Goal: Task Accomplishment & Management: Manage account settings

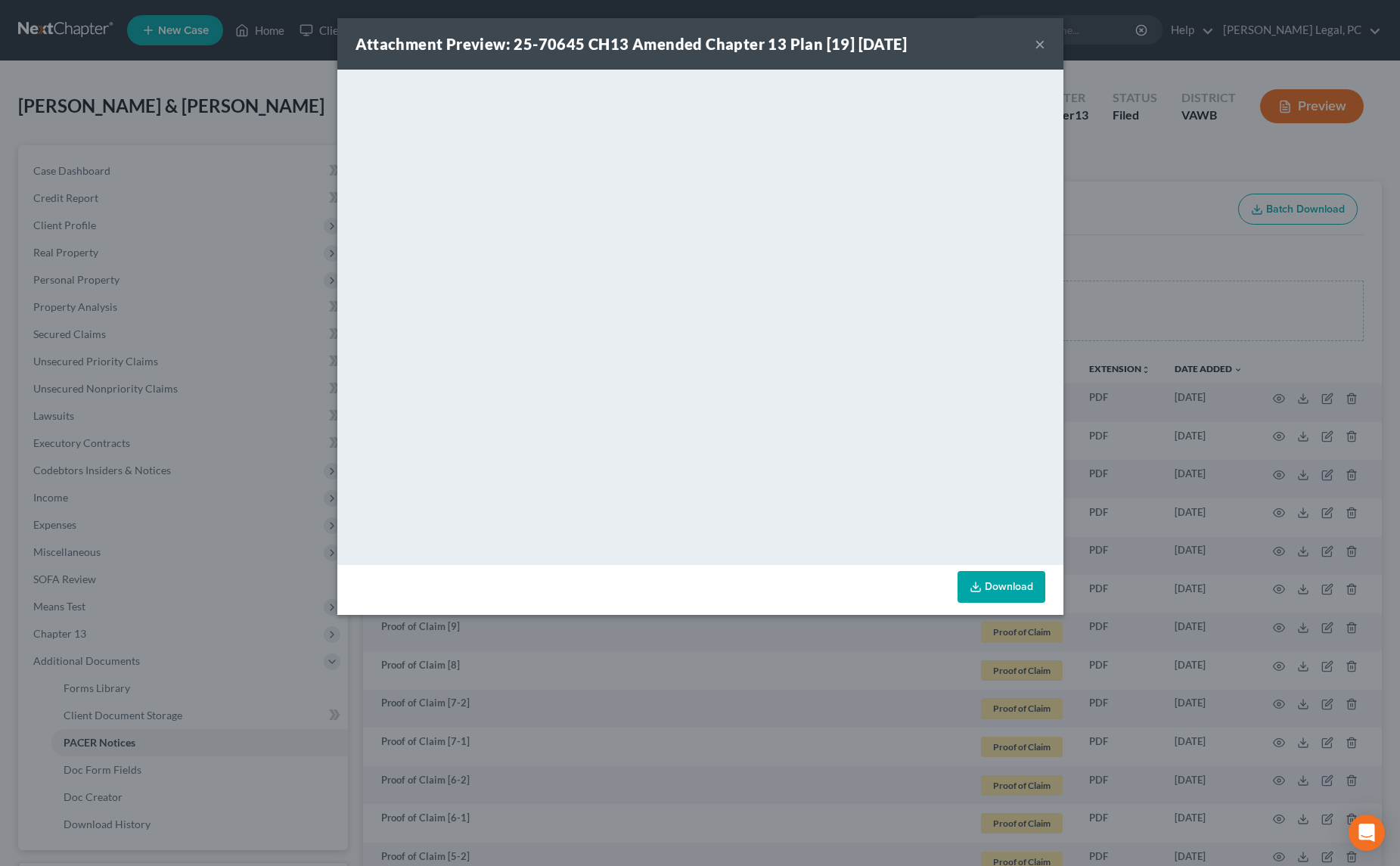
click at [309, 99] on div "Attachment Preview: 25-70645 CH13 Amended Chapter 13 Plan [19] [DATE] × <object…" at bounding box center [700, 433] width 1400 height 866
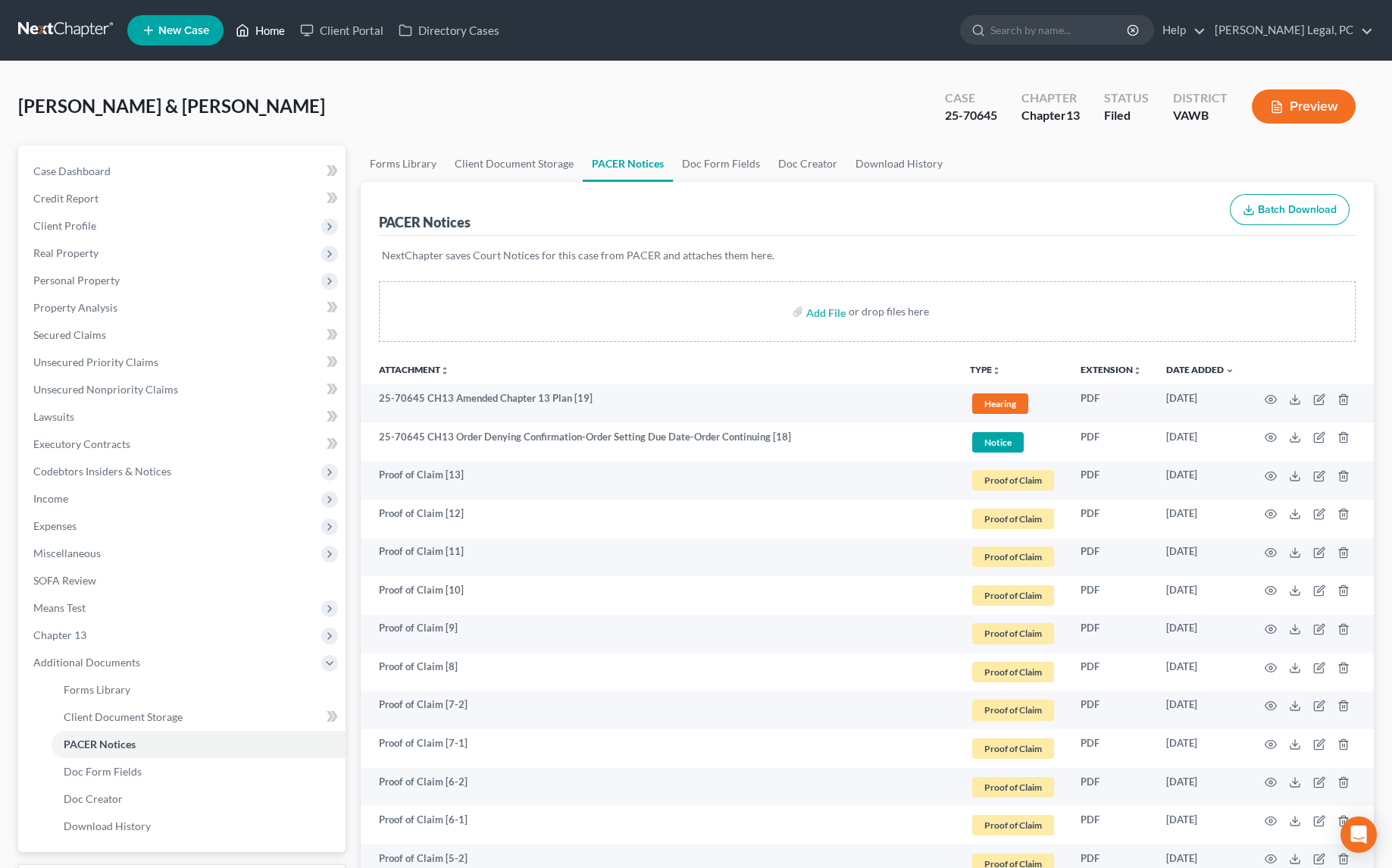
click at [269, 30] on link "Home" at bounding box center [261, 30] width 65 height 28
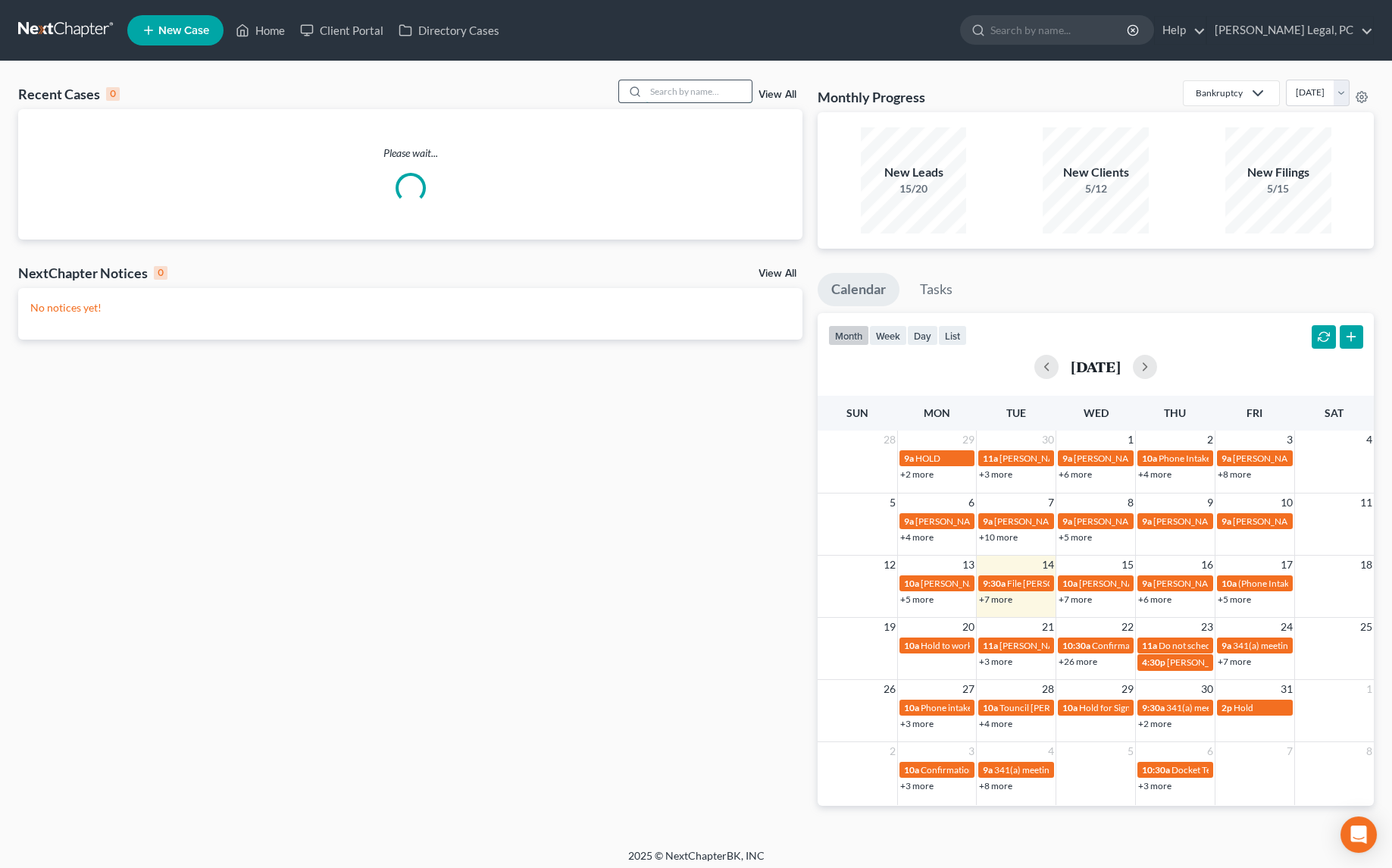
click at [676, 89] on input "search" at bounding box center [699, 91] width 106 height 22
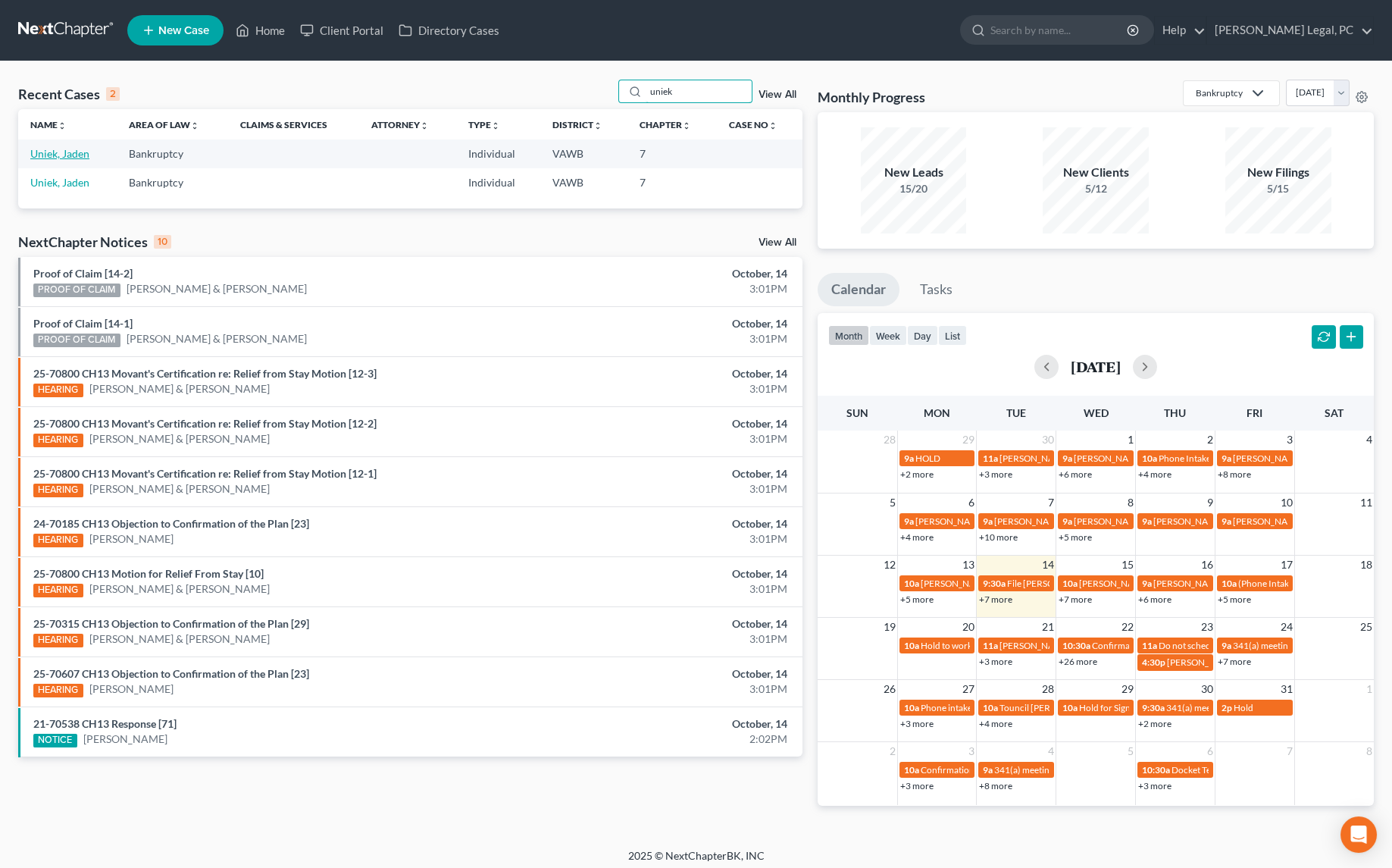
type input "uniek"
click at [69, 155] on link "Uniek, Jaden" at bounding box center [59, 154] width 59 height 13
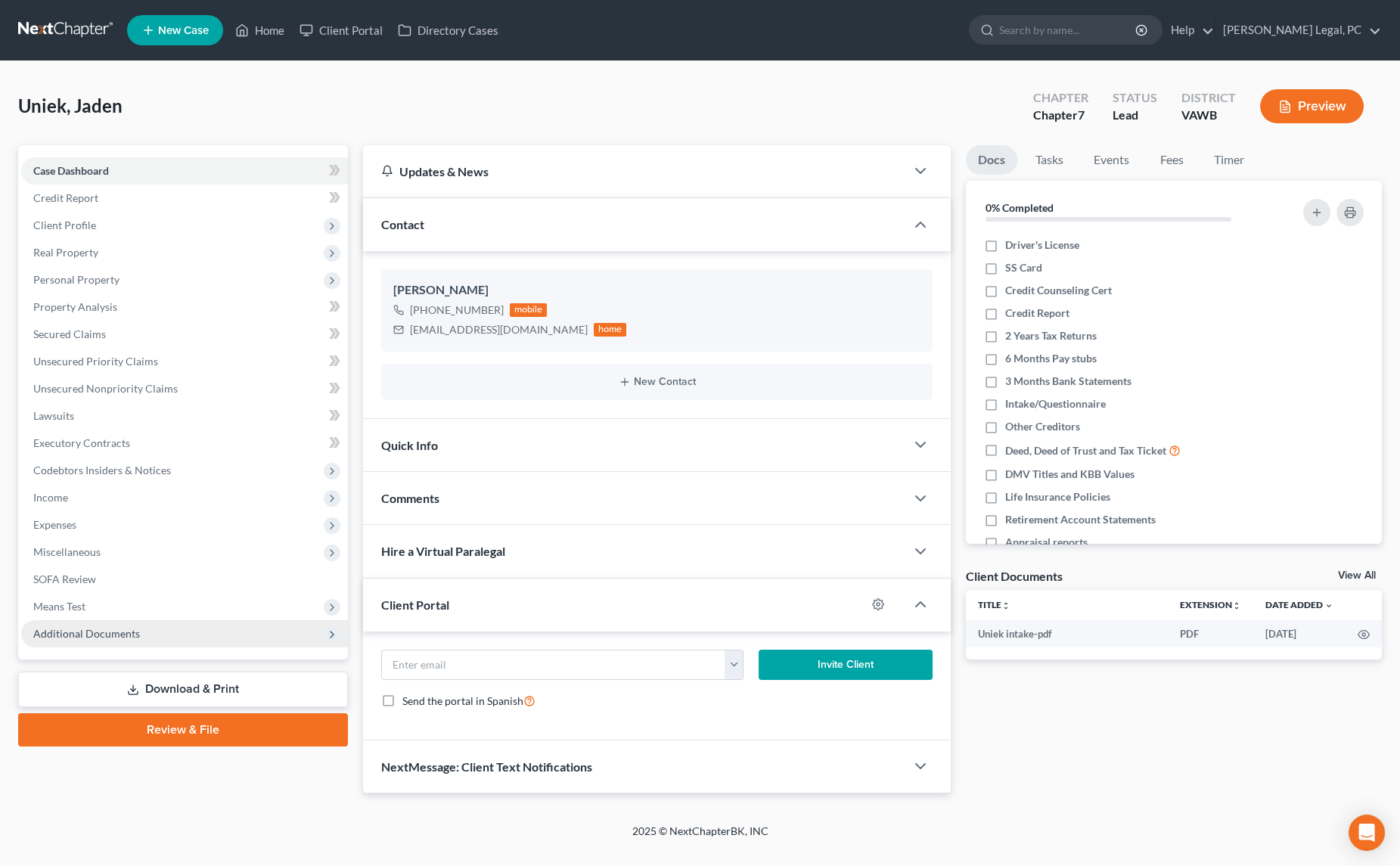
click at [72, 627] on span "Additional Documents" at bounding box center [86, 633] width 107 height 13
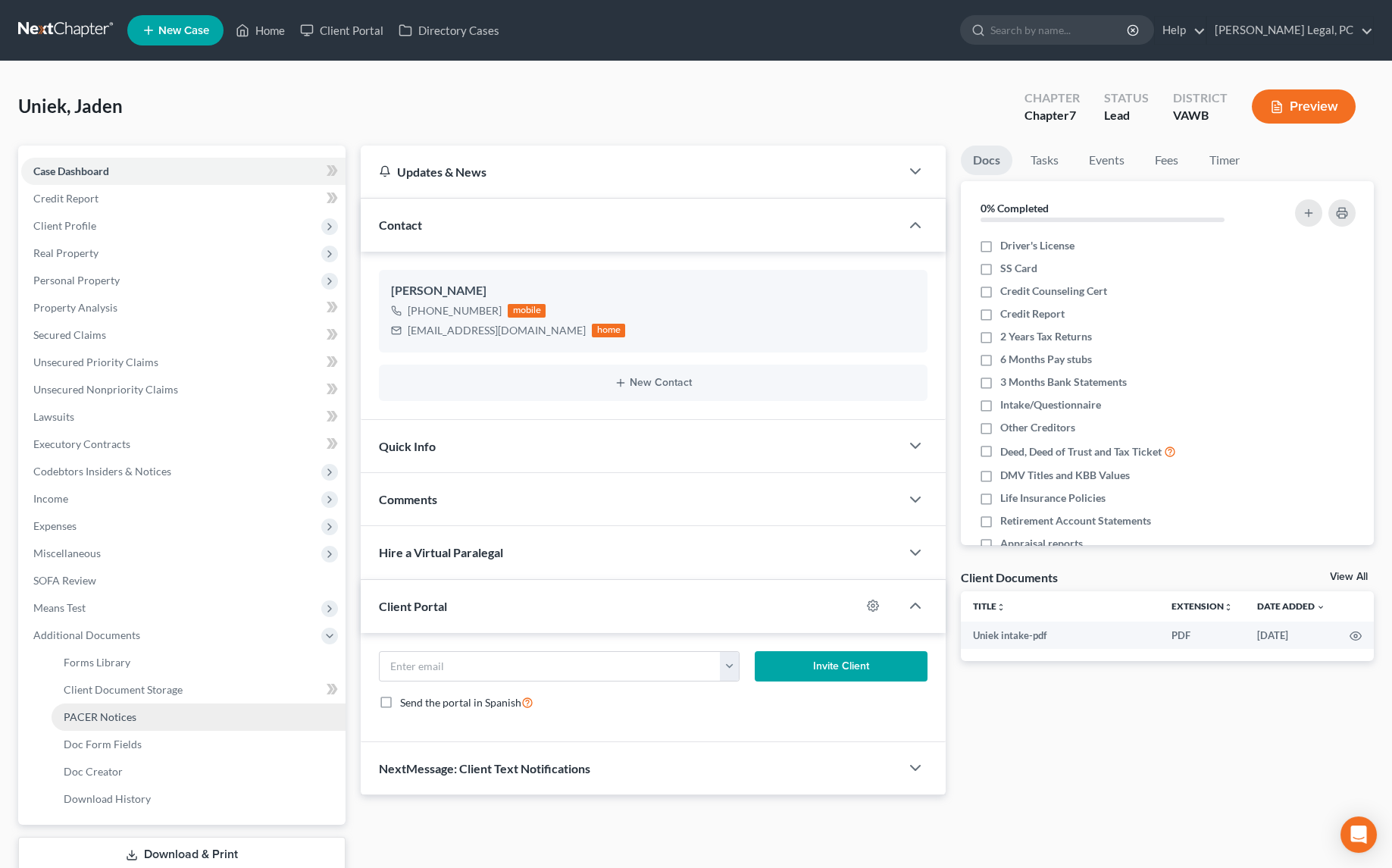
click at [91, 715] on span "PACER Notices" at bounding box center [100, 716] width 72 height 13
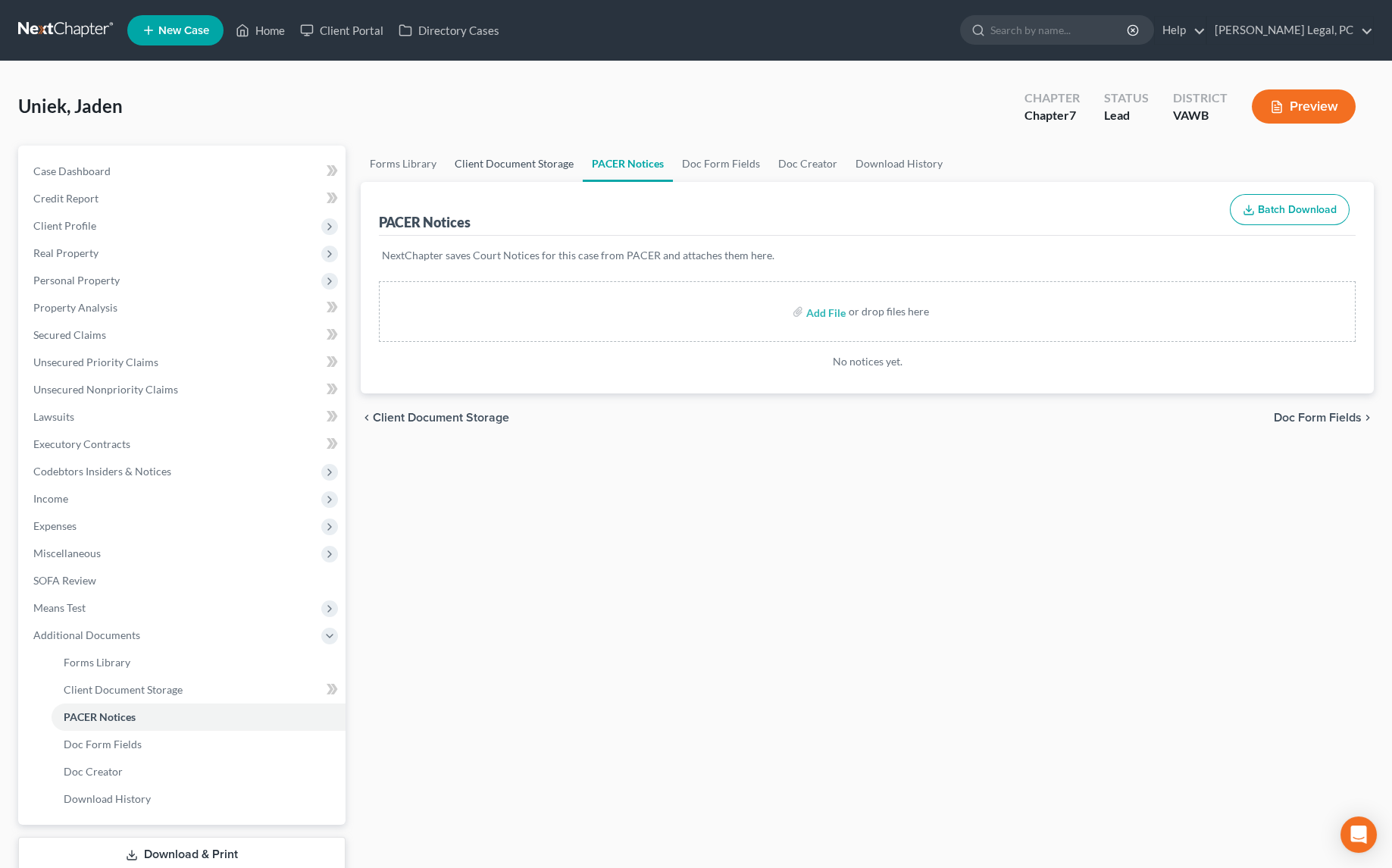
click at [488, 166] on link "Client Document Storage" at bounding box center [514, 164] width 137 height 36
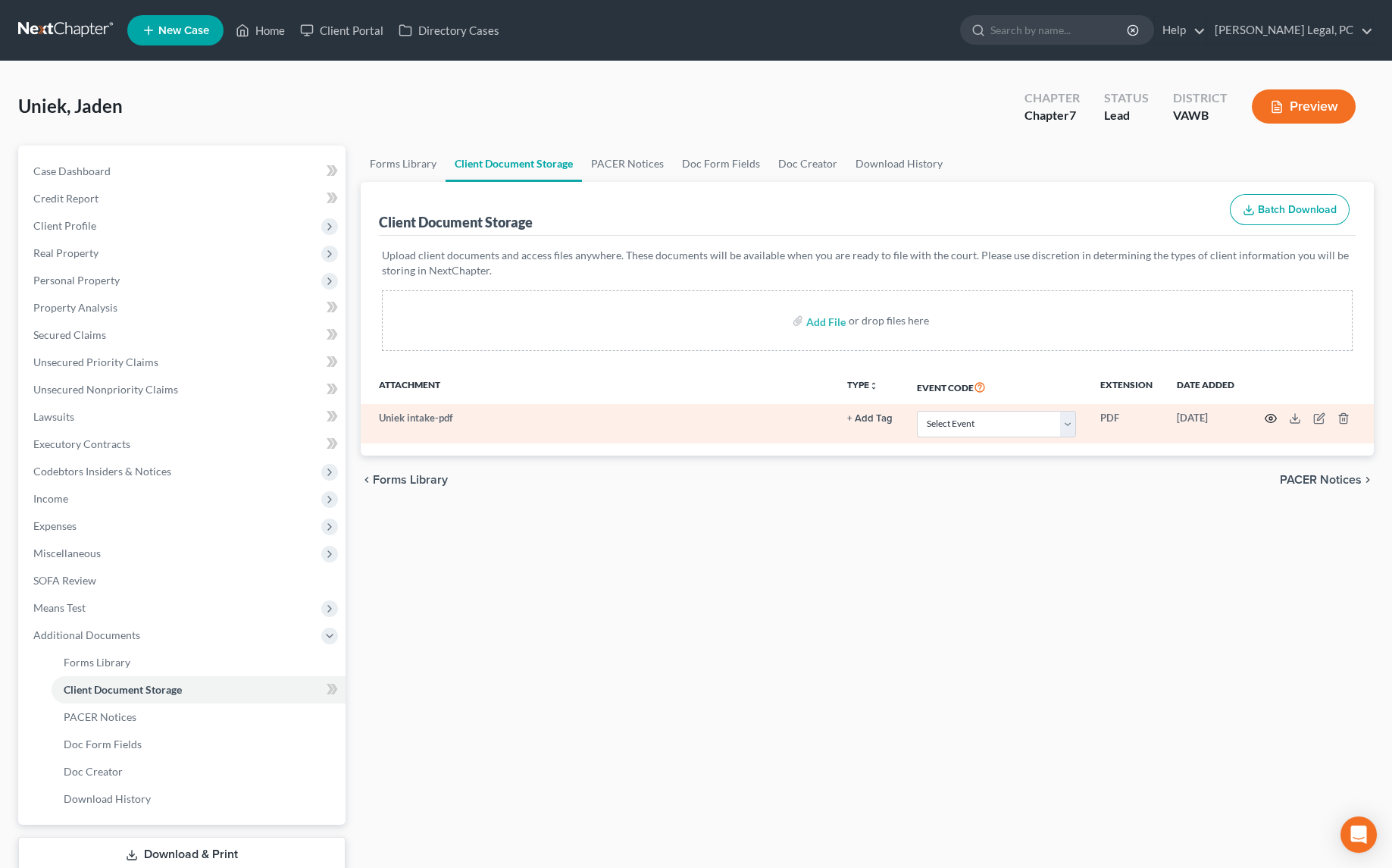
click at [1269, 417] on circle "button" at bounding box center [1271, 418] width 3 height 3
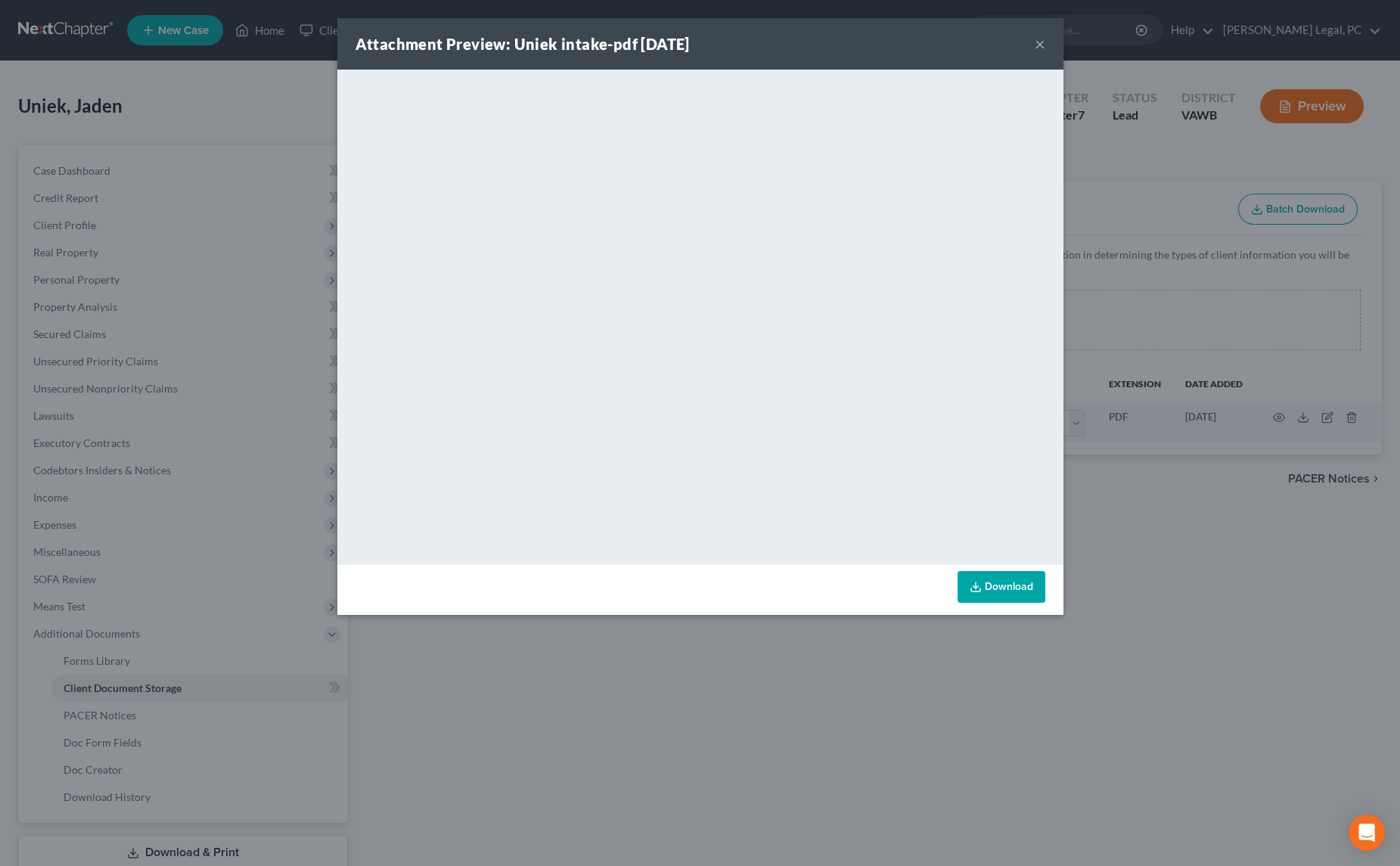
click at [1035, 41] on button "×" at bounding box center [1039, 43] width 10 height 18
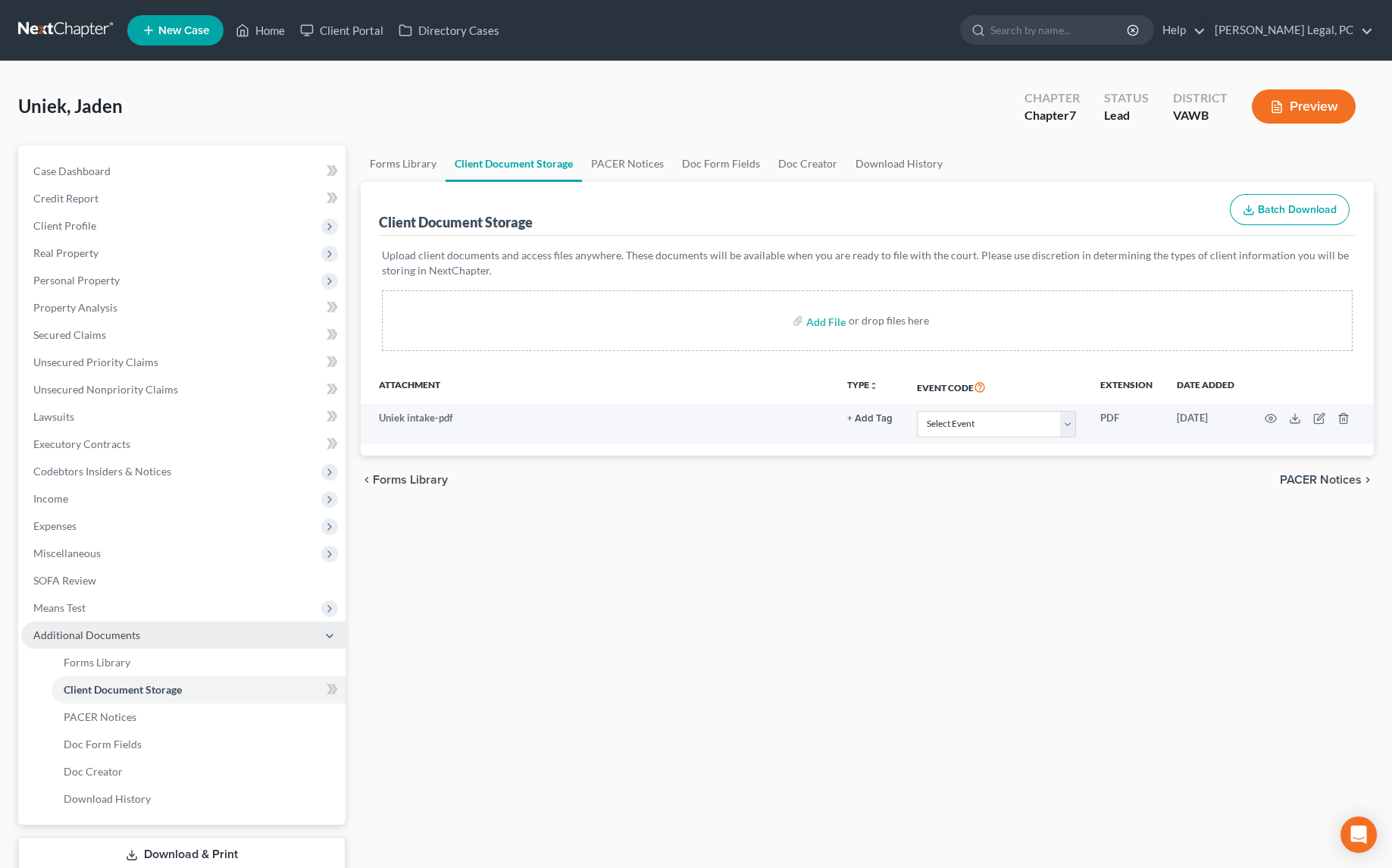
scroll to position [98, 0]
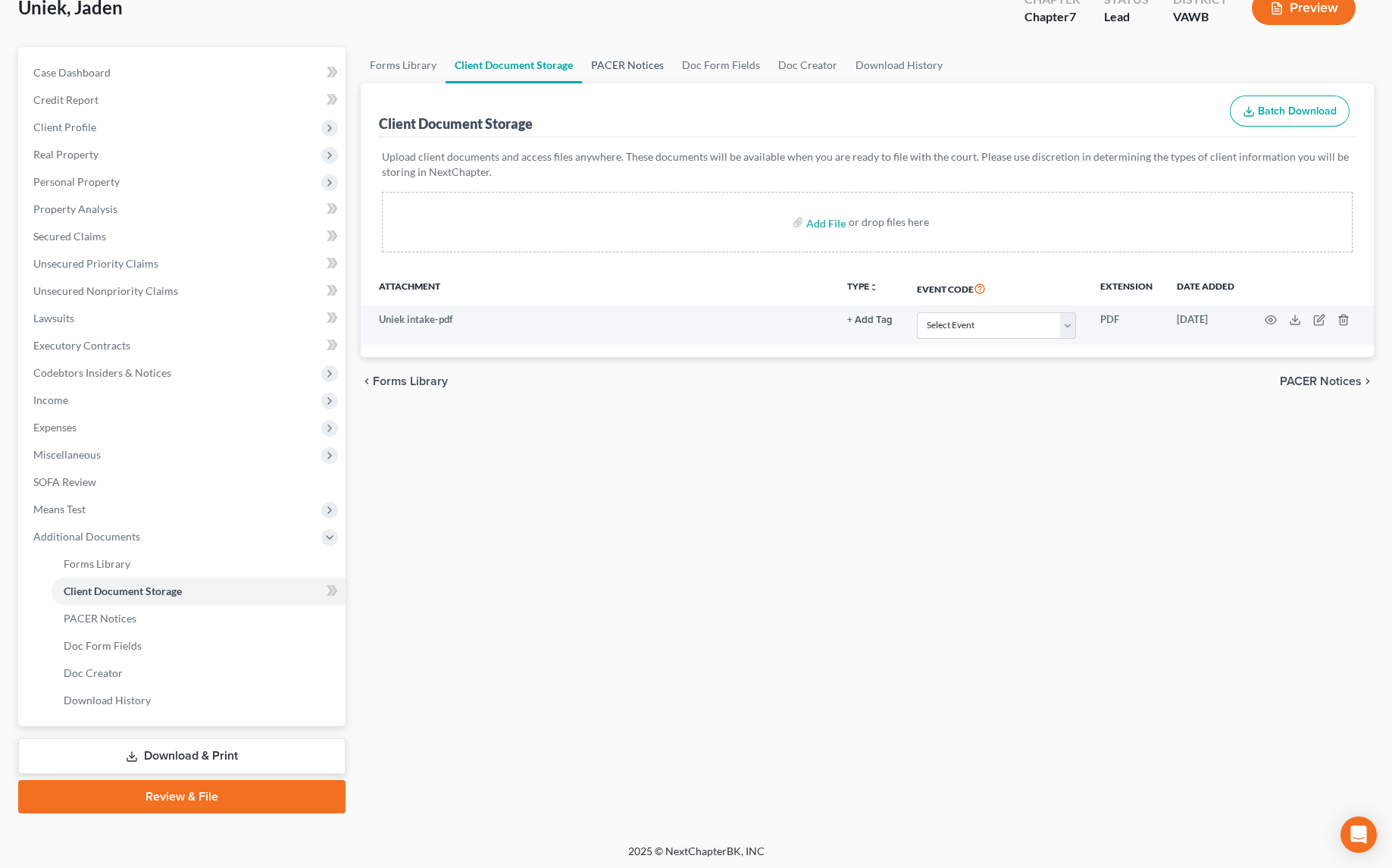
click at [631, 65] on link "PACER Notices" at bounding box center [627, 65] width 91 height 36
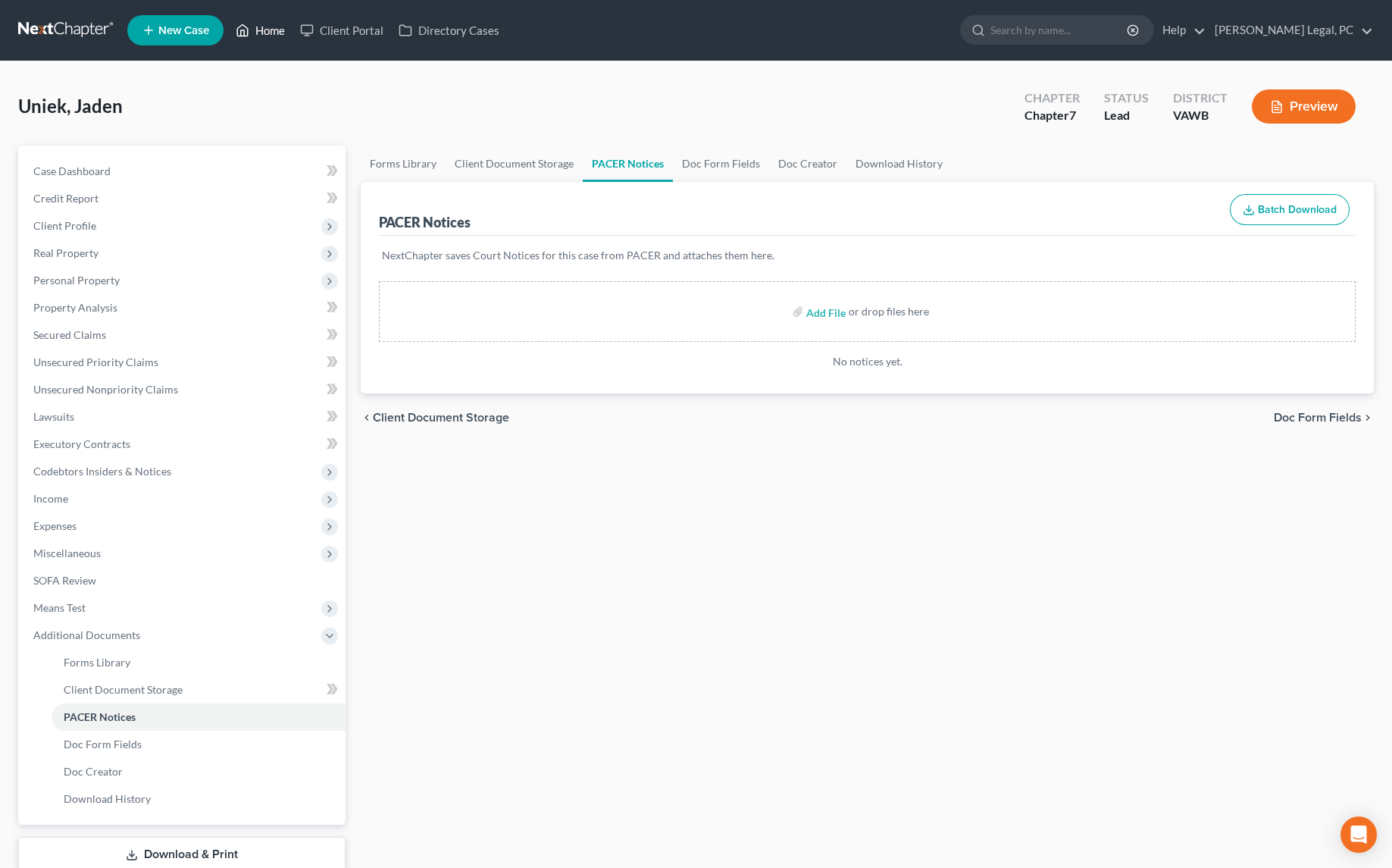
click at [256, 36] on link "Home" at bounding box center [261, 30] width 65 height 28
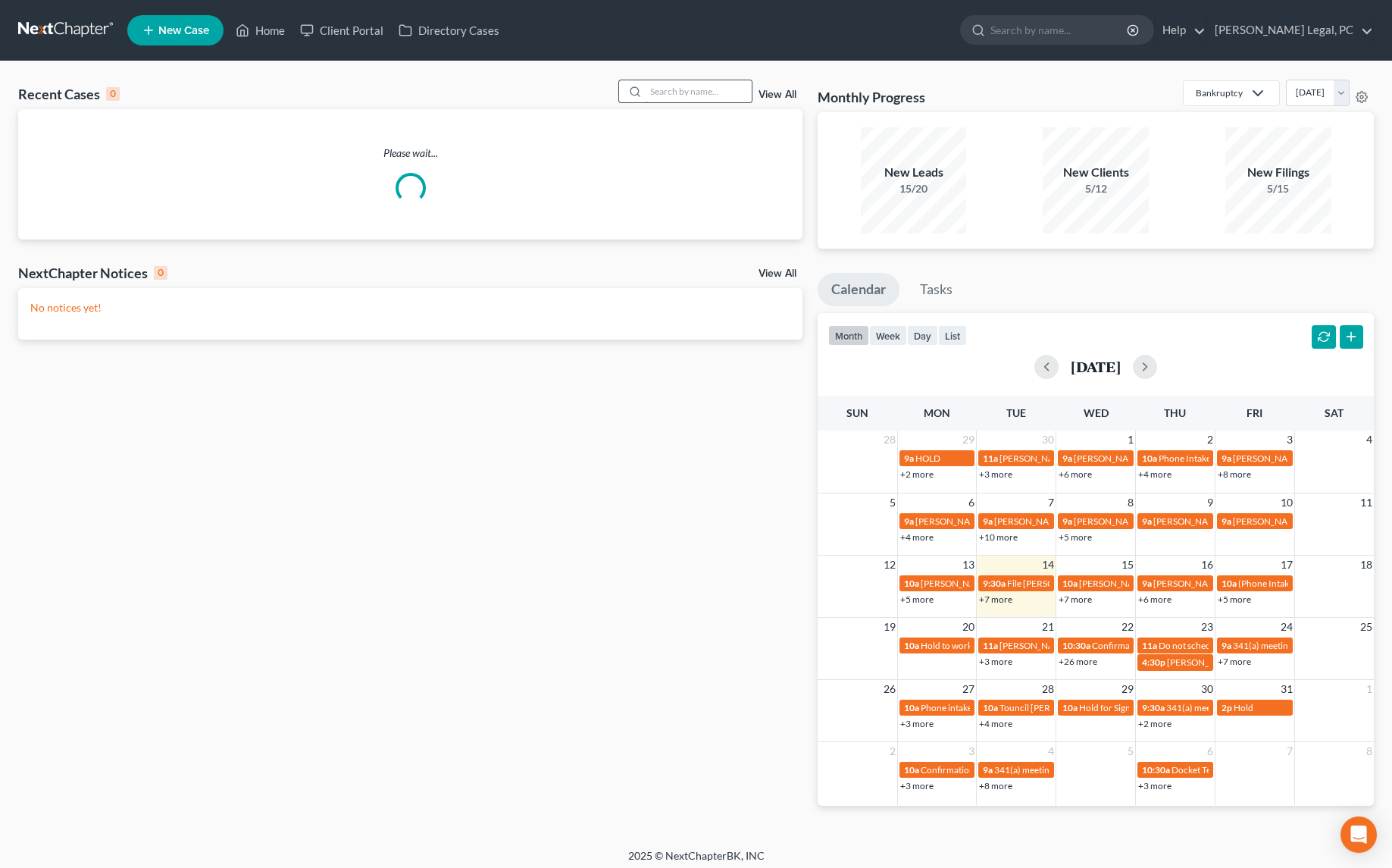
click at [685, 95] on input "search" at bounding box center [699, 91] width 106 height 22
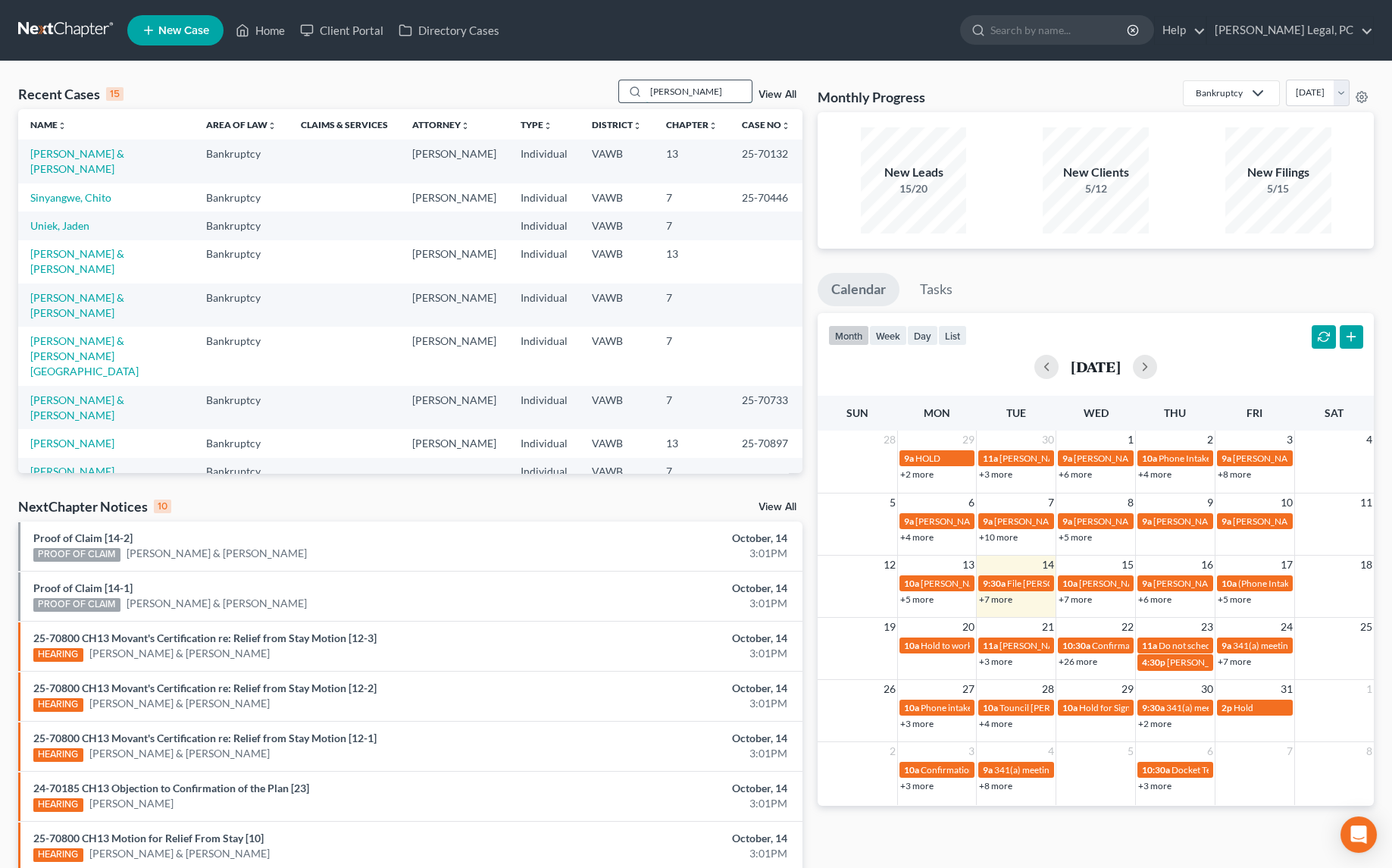
type input "[PERSON_NAME]"
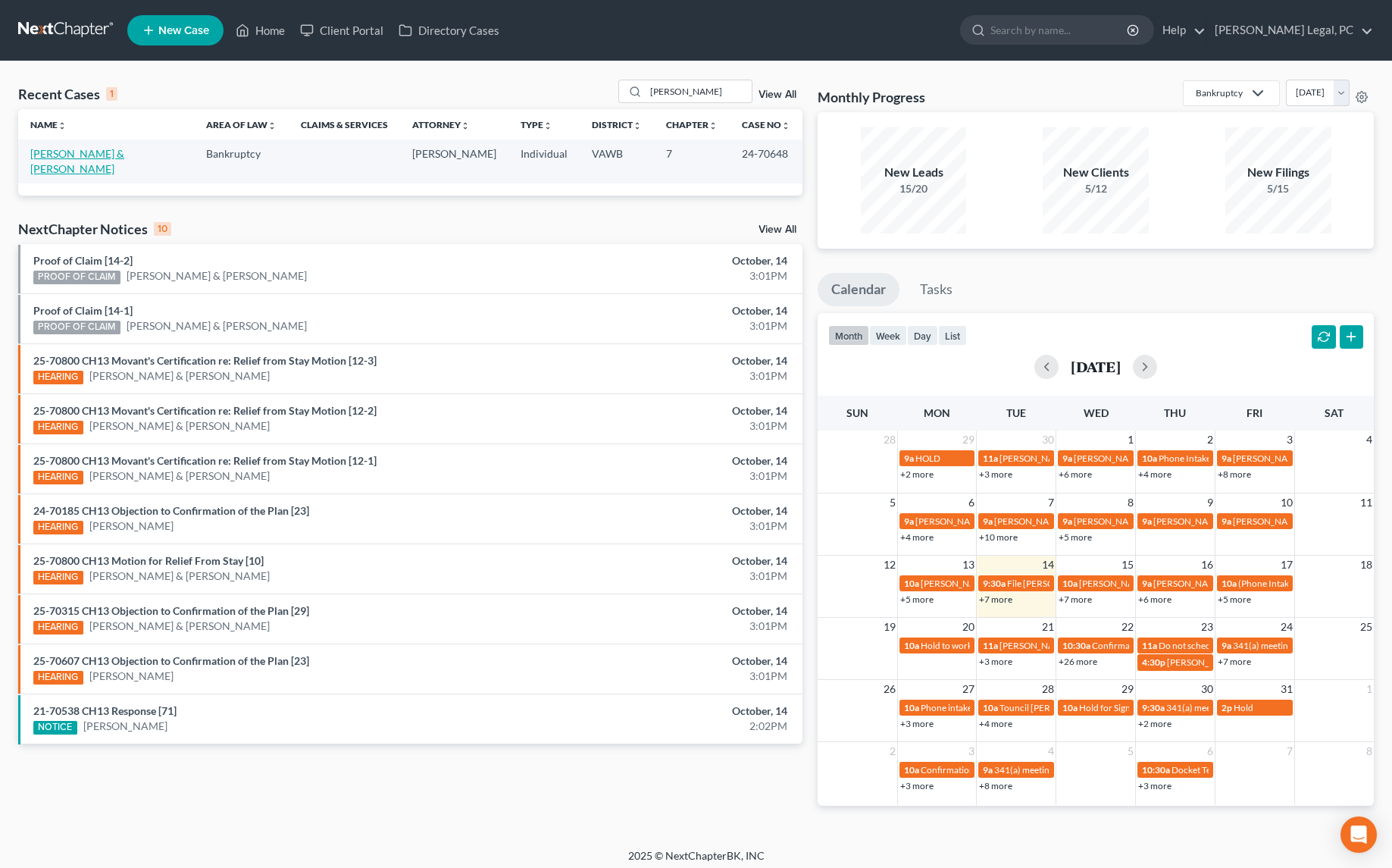
click at [82, 156] on link "[PERSON_NAME] & [PERSON_NAME]" at bounding box center [76, 161] width 94 height 28
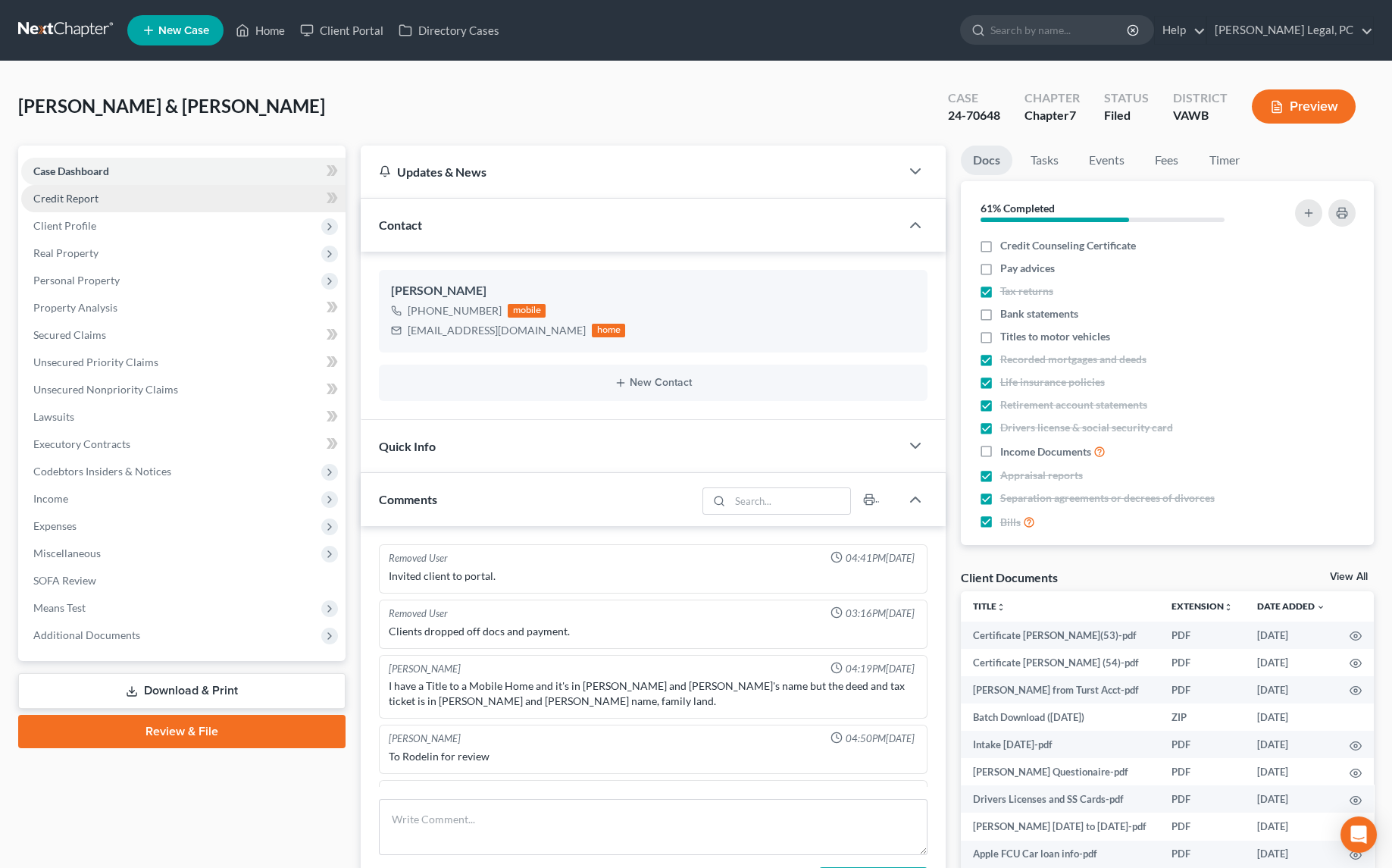
scroll to position [259, 0]
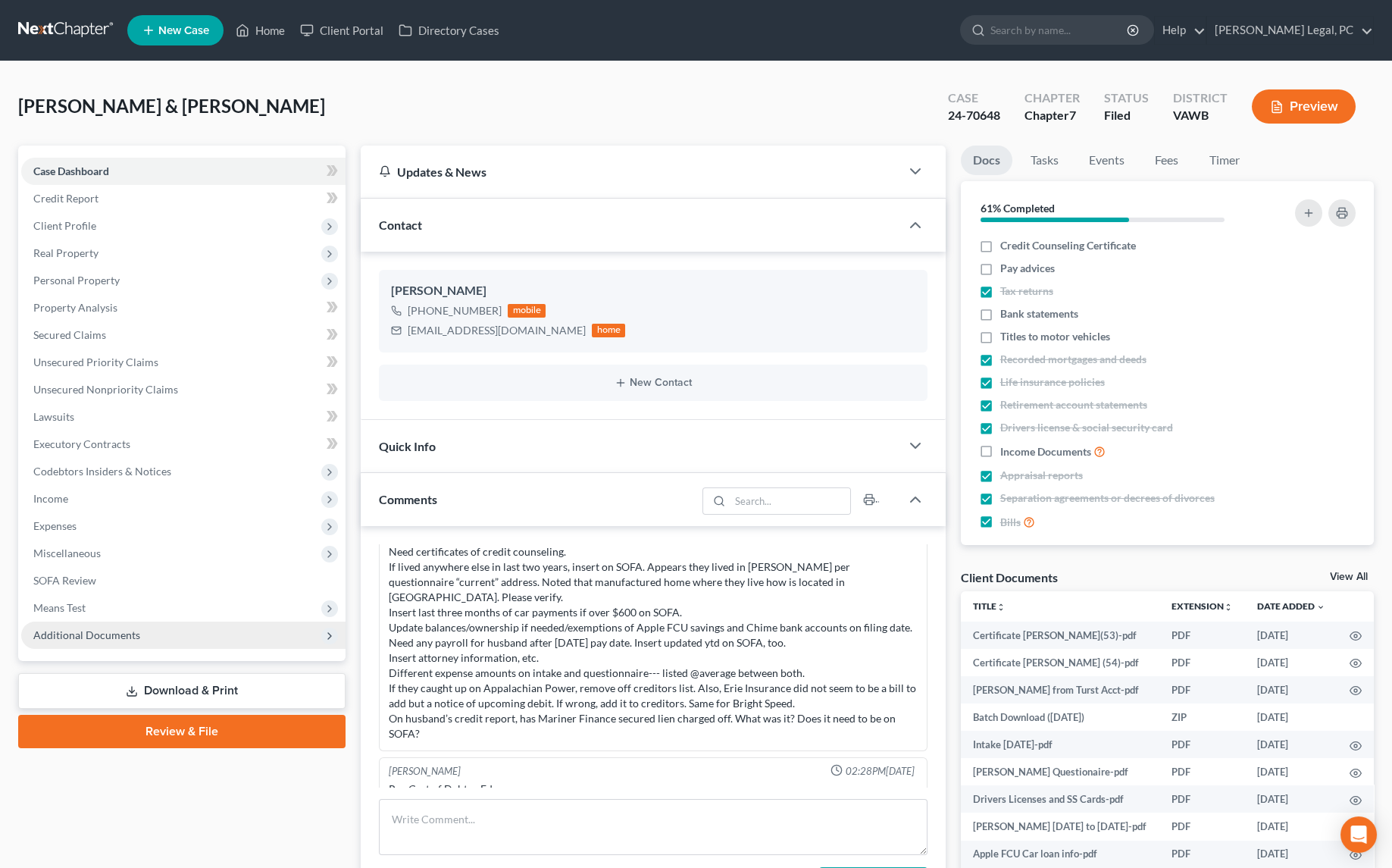
click at [79, 636] on span "Additional Documents" at bounding box center [87, 635] width 107 height 13
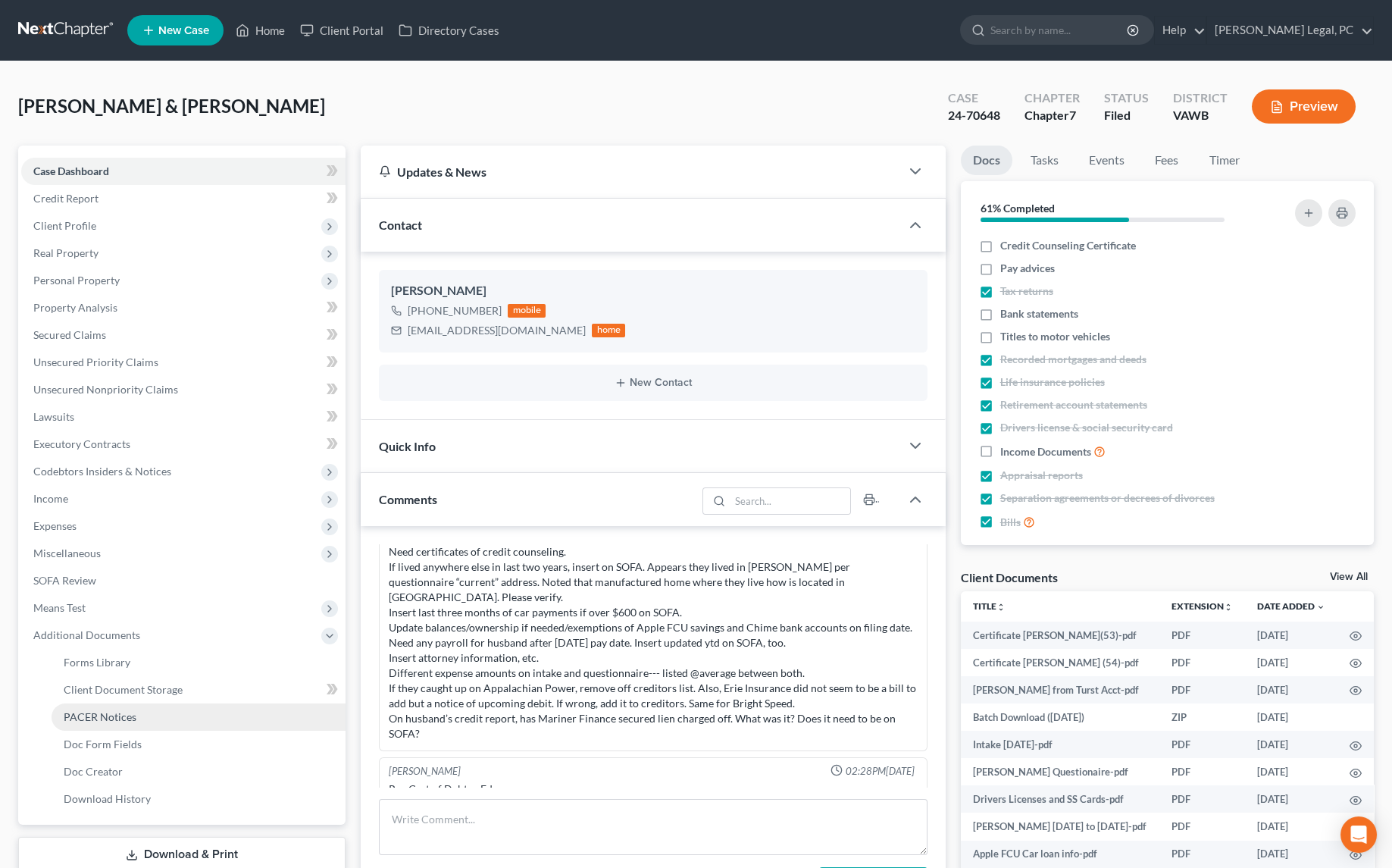
click at [98, 712] on span "PACER Notices" at bounding box center [100, 716] width 72 height 13
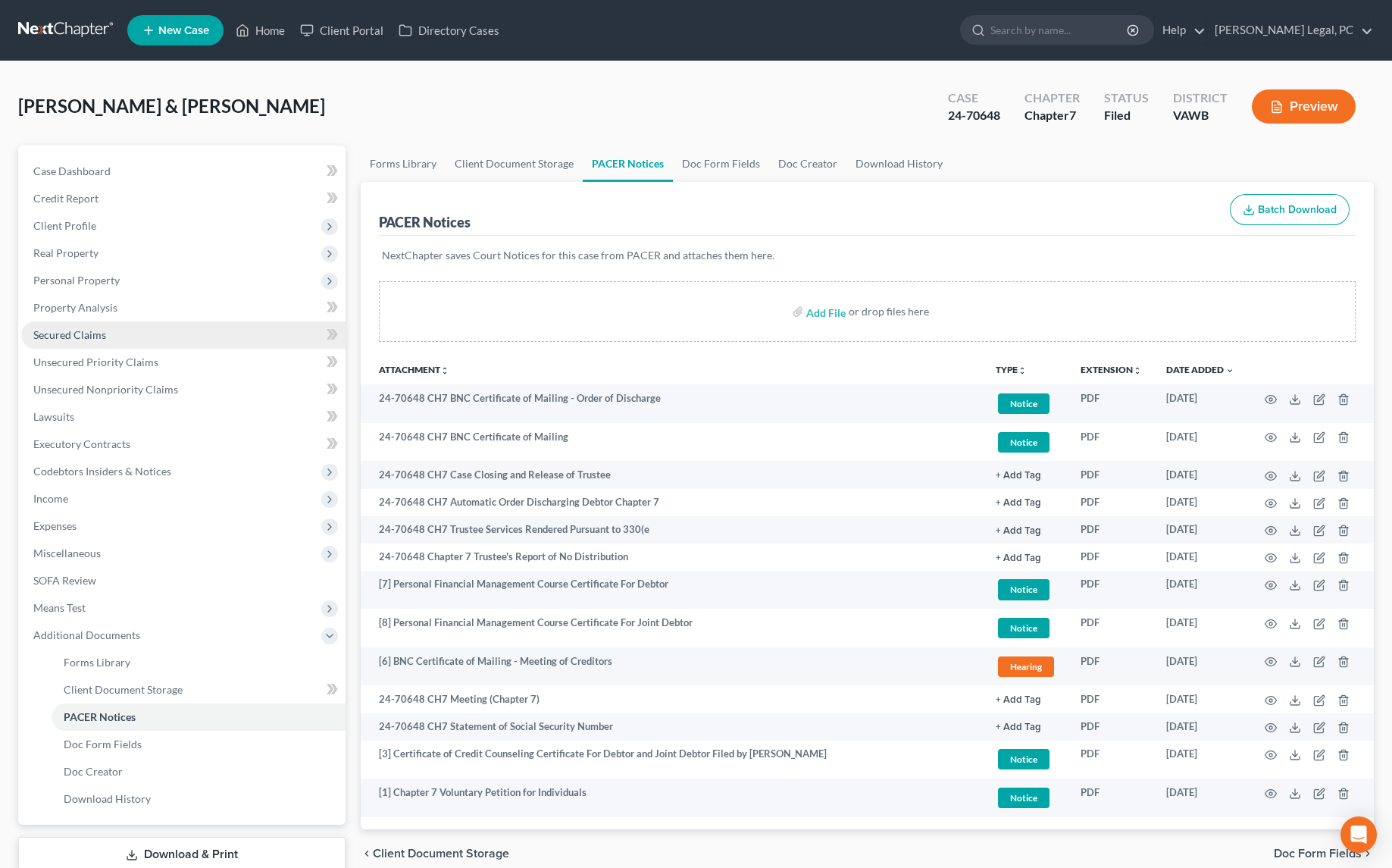
click at [59, 339] on span "Secured Claims" at bounding box center [69, 335] width 72 height 13
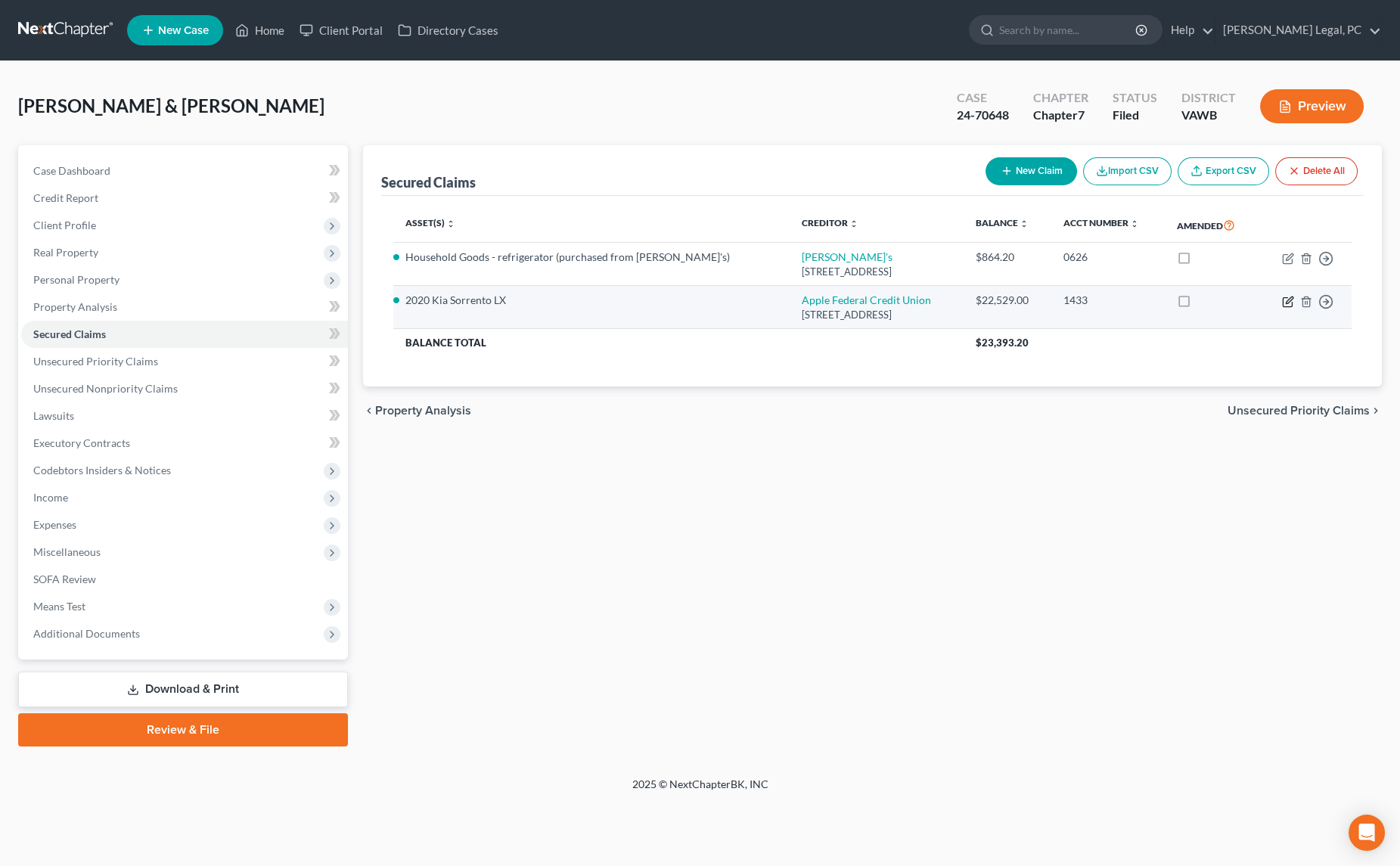
click at [1284, 295] on icon "button" at bounding box center [1288, 301] width 12 height 12
select select "48"
select select "14"
select select "2"
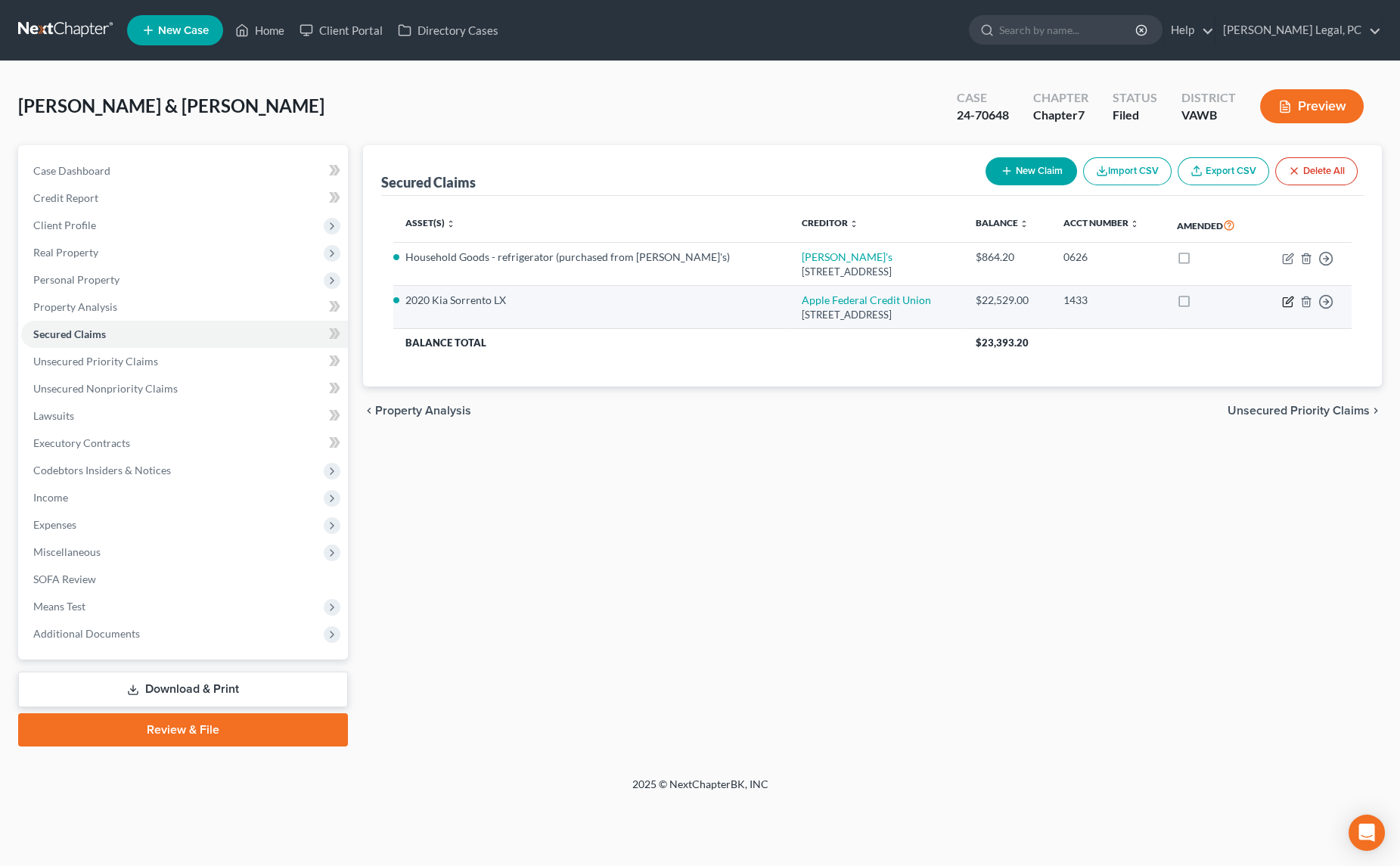
select select "0"
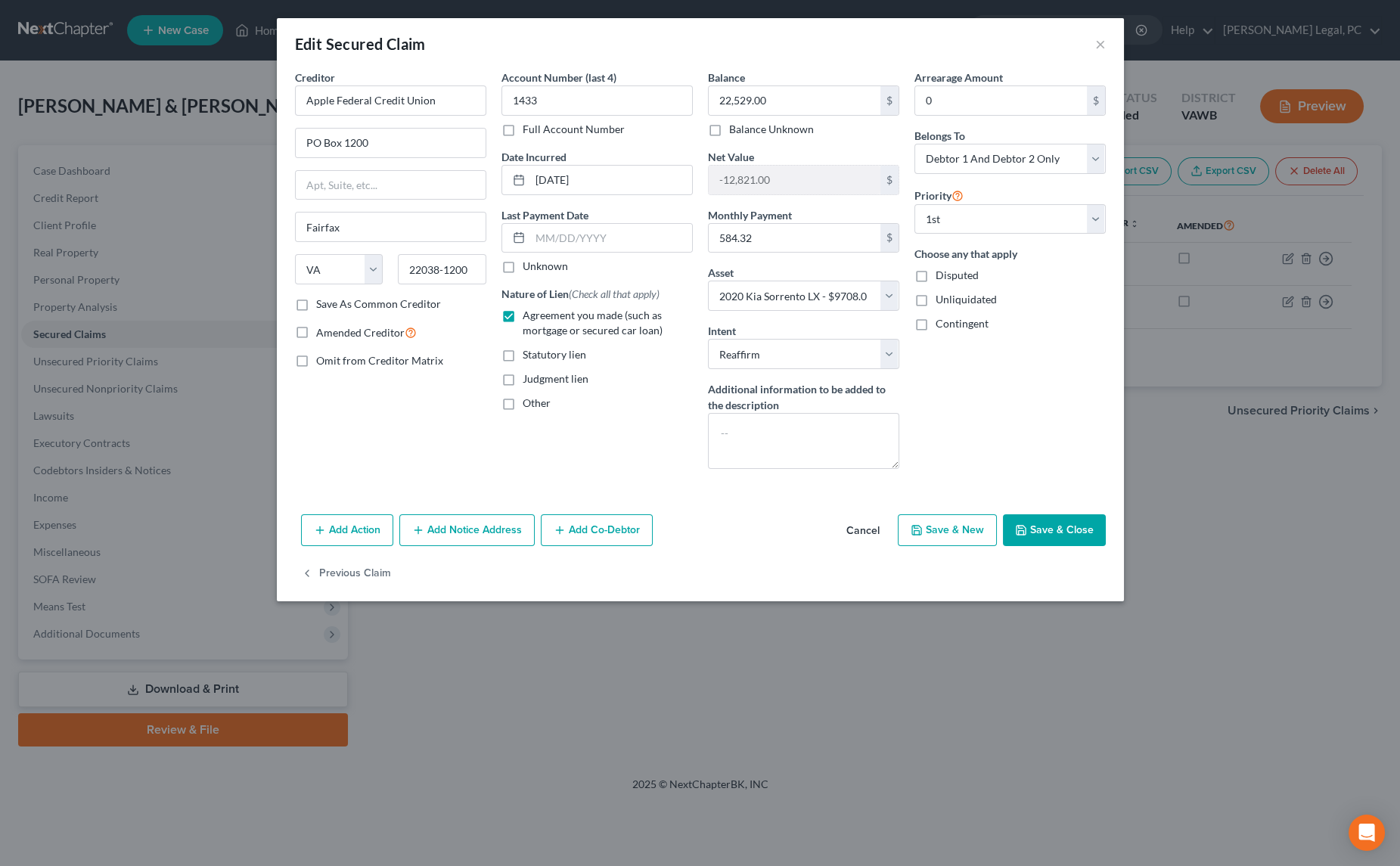
click at [1066, 518] on button "Save & Close" at bounding box center [1054, 530] width 103 height 31
select select
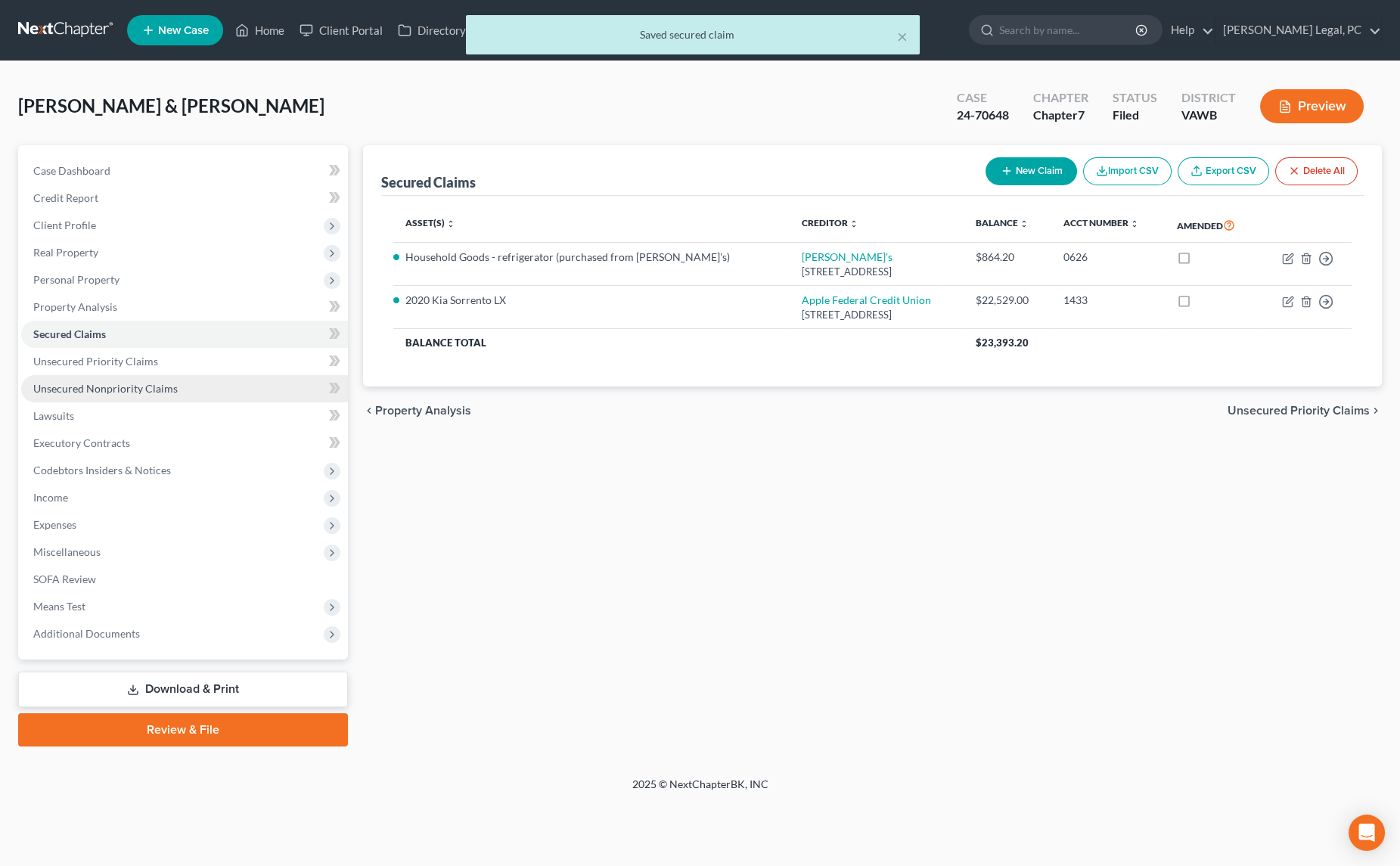
click at [93, 391] on span "Unsecured Nonpriority Claims" at bounding box center [105, 388] width 145 height 13
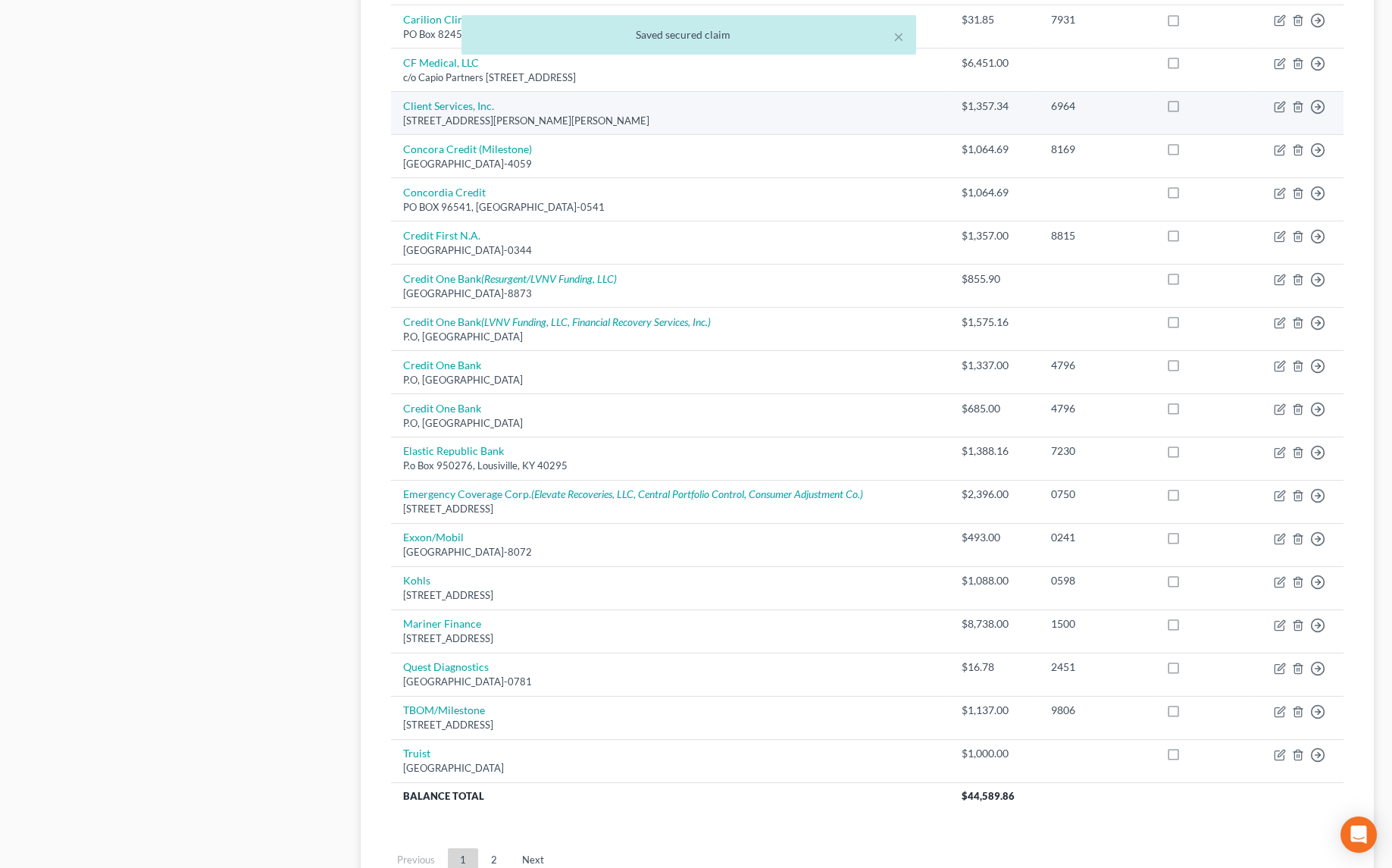
scroll to position [757, 0]
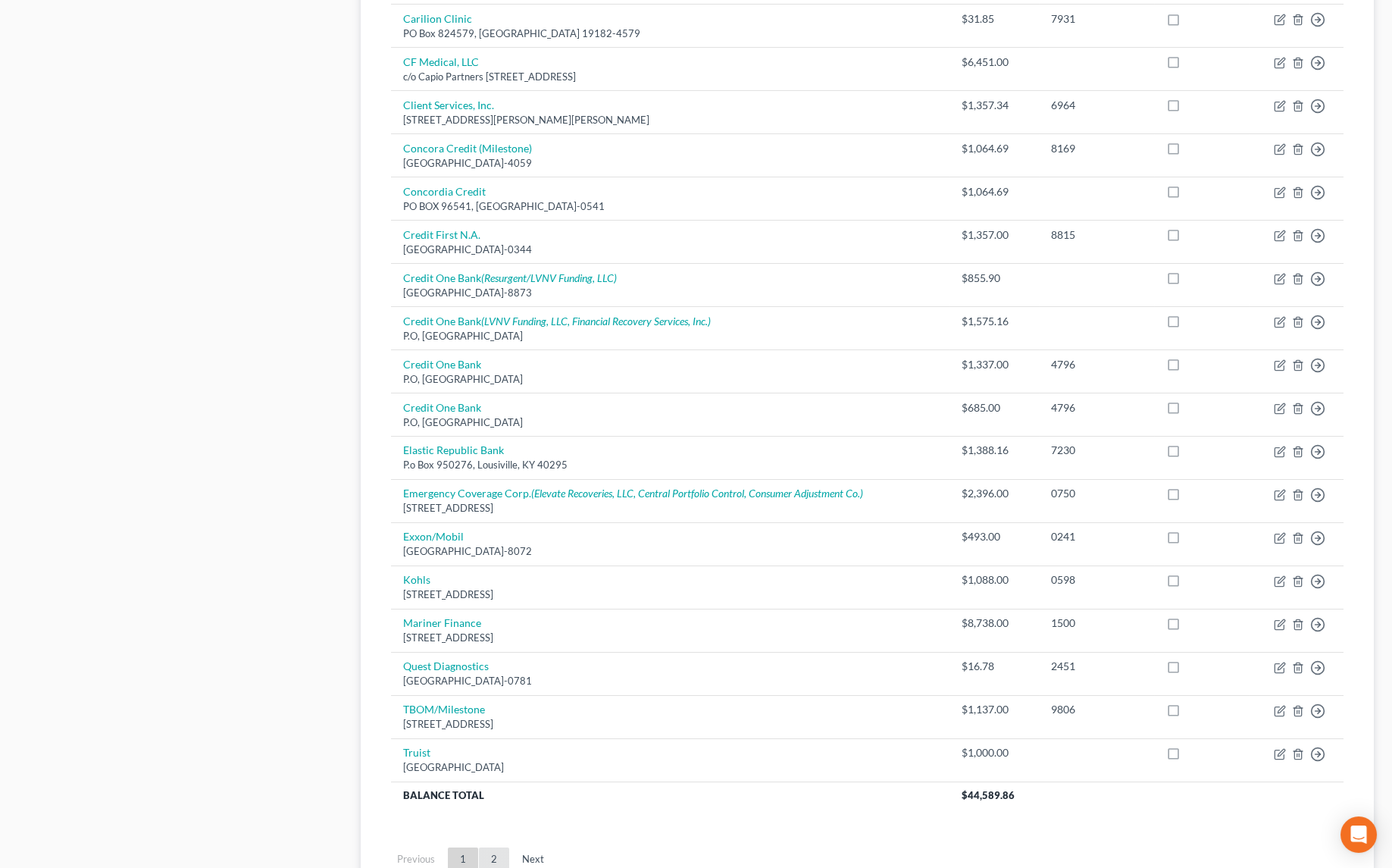
click at [494, 849] on link "2" at bounding box center [494, 859] width 30 height 24
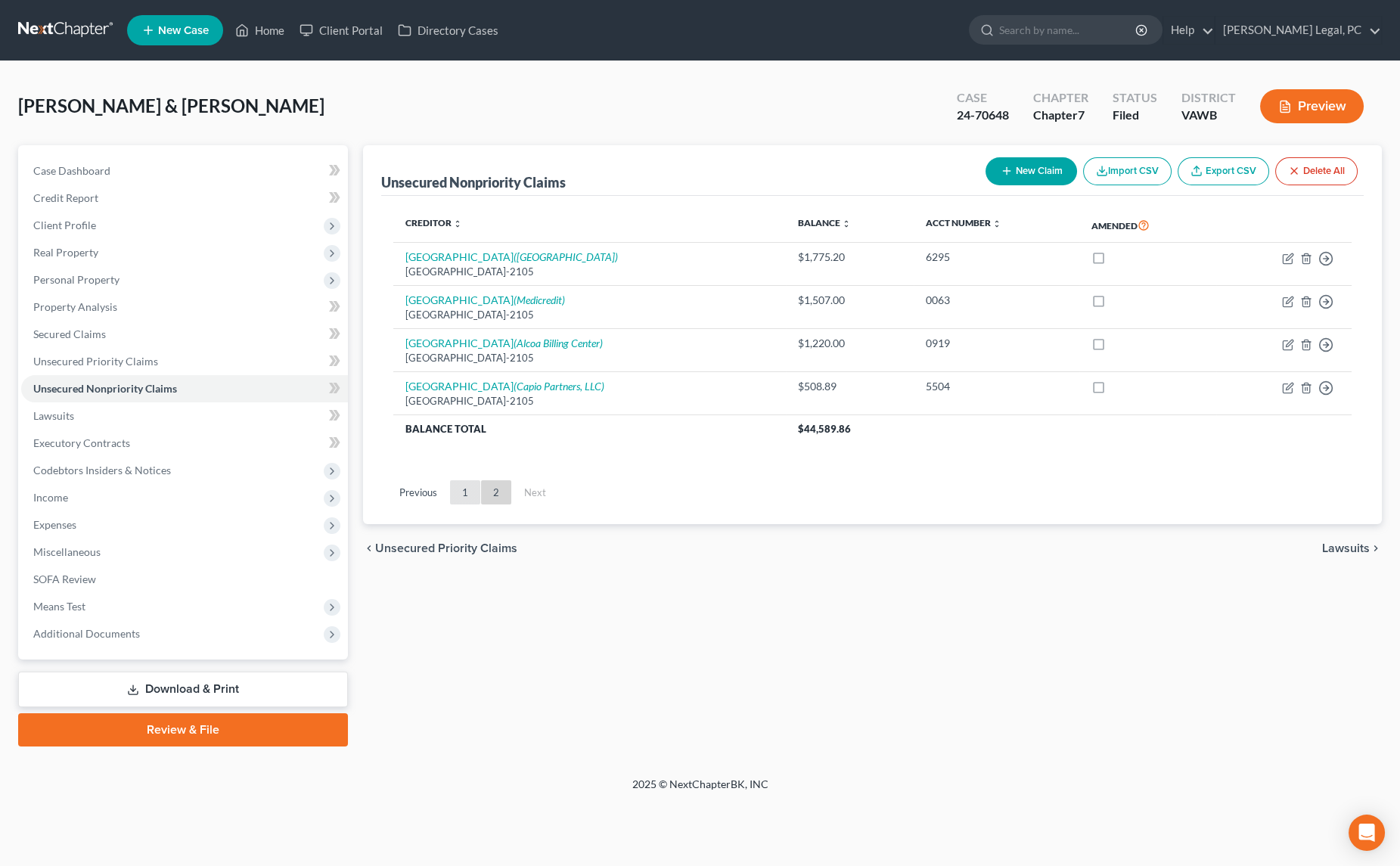
click at [461, 491] on link "1" at bounding box center [465, 492] width 30 height 24
